Goal: Task Accomplishment & Management: Use online tool/utility

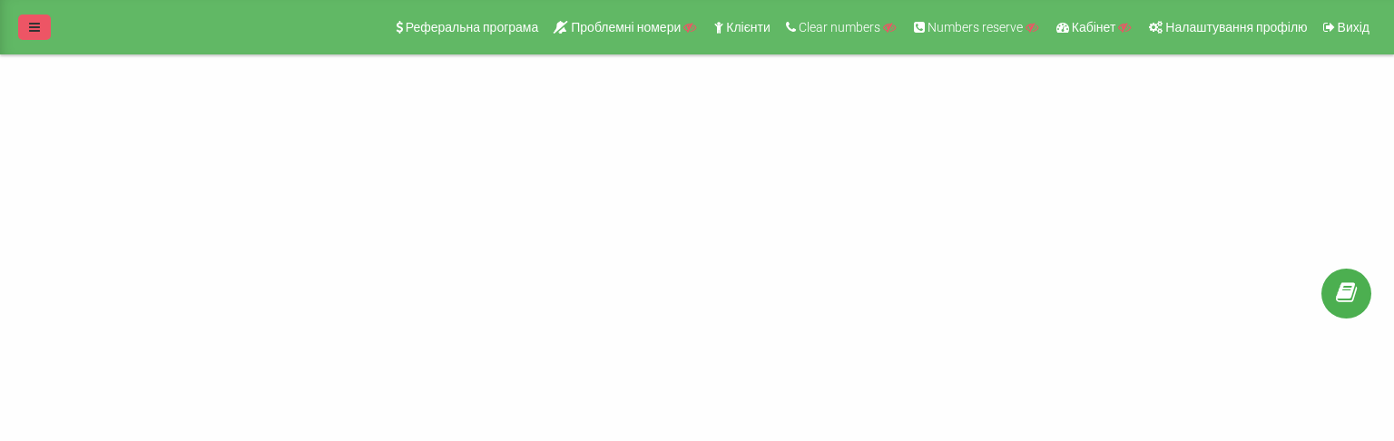
click at [46, 30] on link at bounding box center [34, 27] width 33 height 25
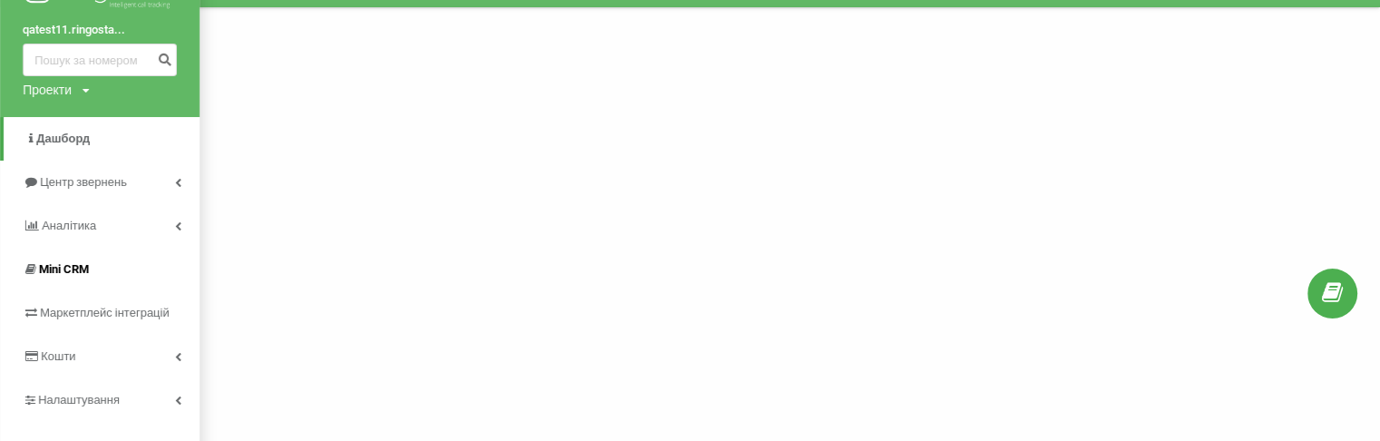
scroll to position [73, 0]
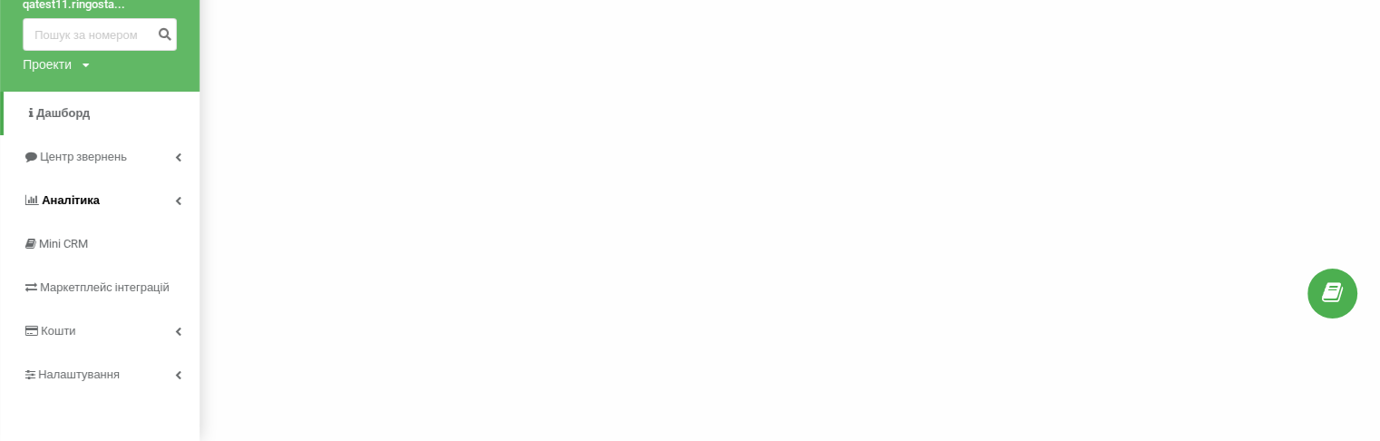
click at [152, 180] on link "Аналiтика" at bounding box center [100, 201] width 200 height 44
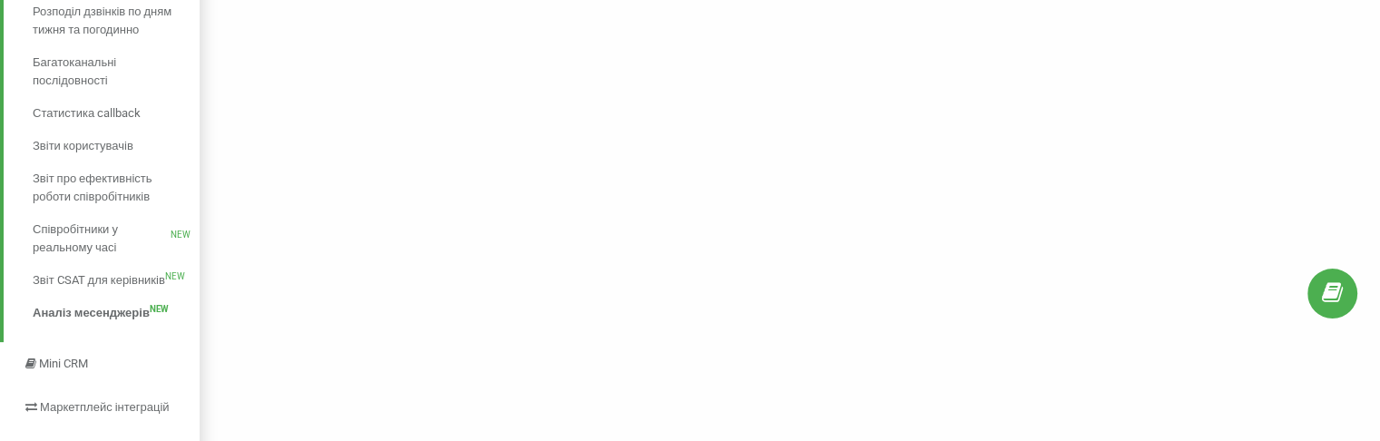
scroll to position [436, 0]
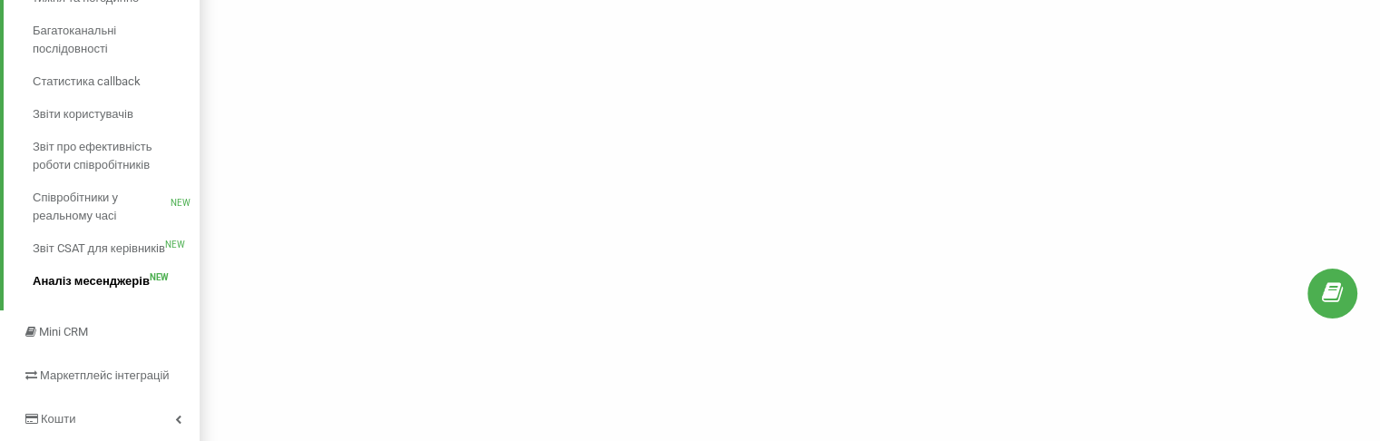
click at [95, 283] on span "Аналіз месенджерів" at bounding box center [91, 281] width 117 height 18
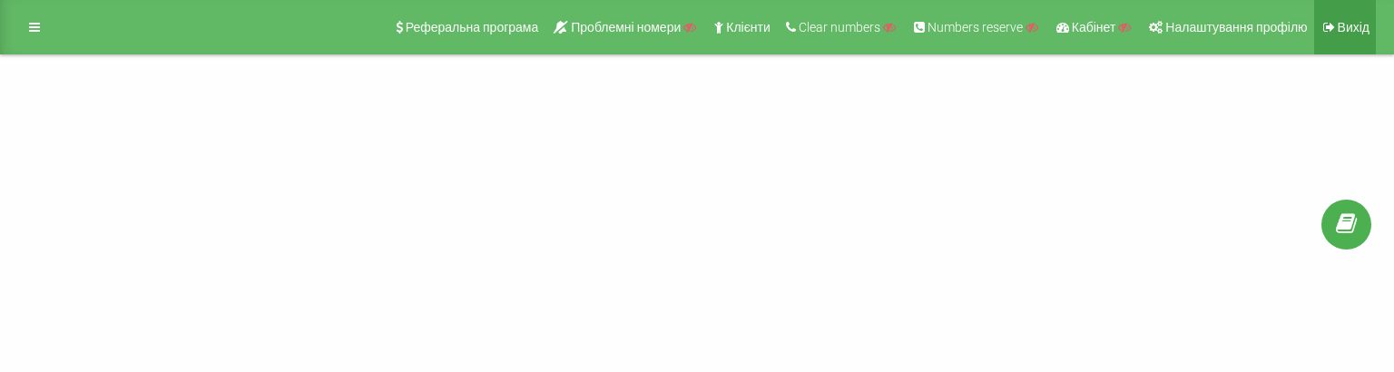
click at [1357, 34] on span "Вихід" at bounding box center [1353, 27] width 32 height 15
